Goal: Check status: Check status

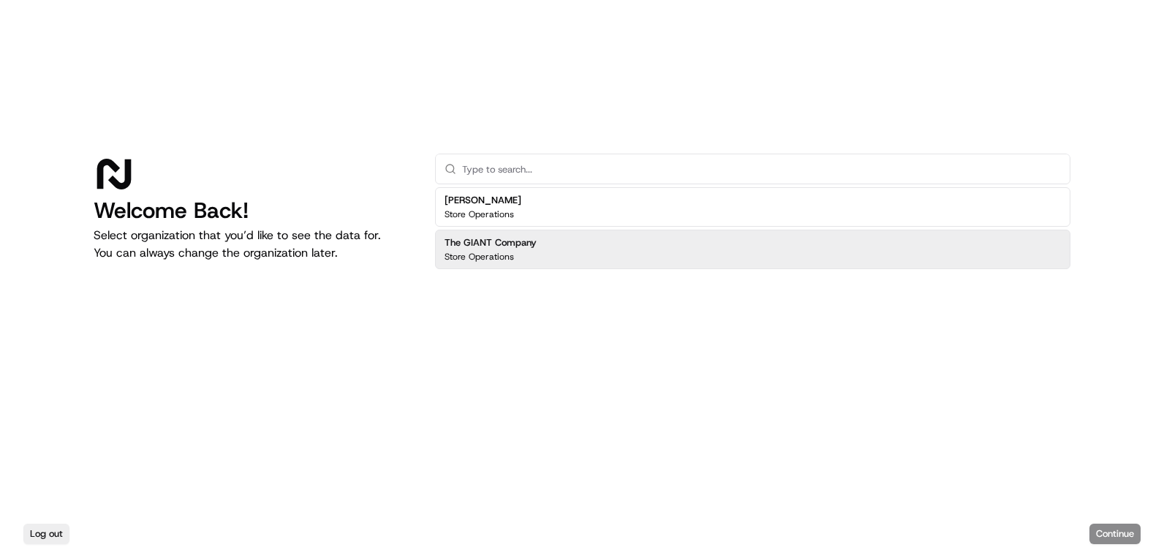
click at [795, 236] on div "The GIANT Company Store Operations" at bounding box center [753, 249] width 636 height 39
click at [1121, 537] on button "Continue" at bounding box center [1115, 534] width 51 height 20
